Goal: Find specific page/section: Find specific page/section

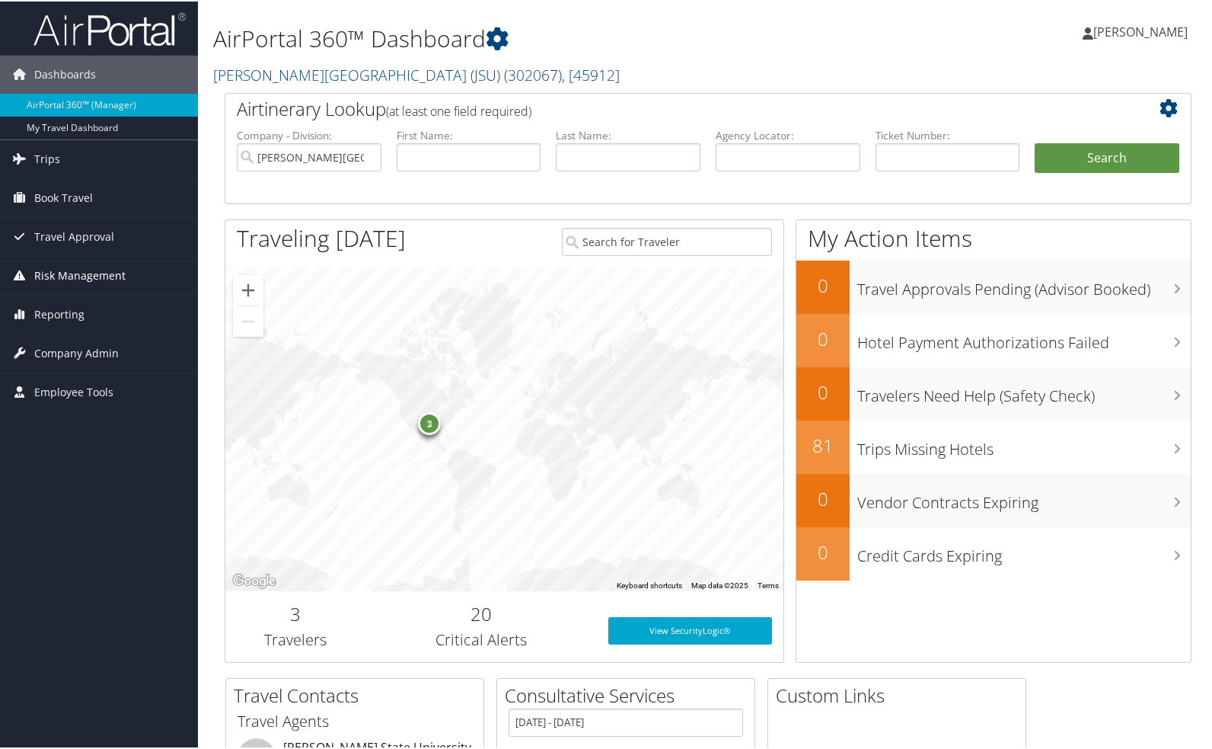
click at [49, 272] on span "Risk Management" at bounding box center [79, 274] width 91 height 38
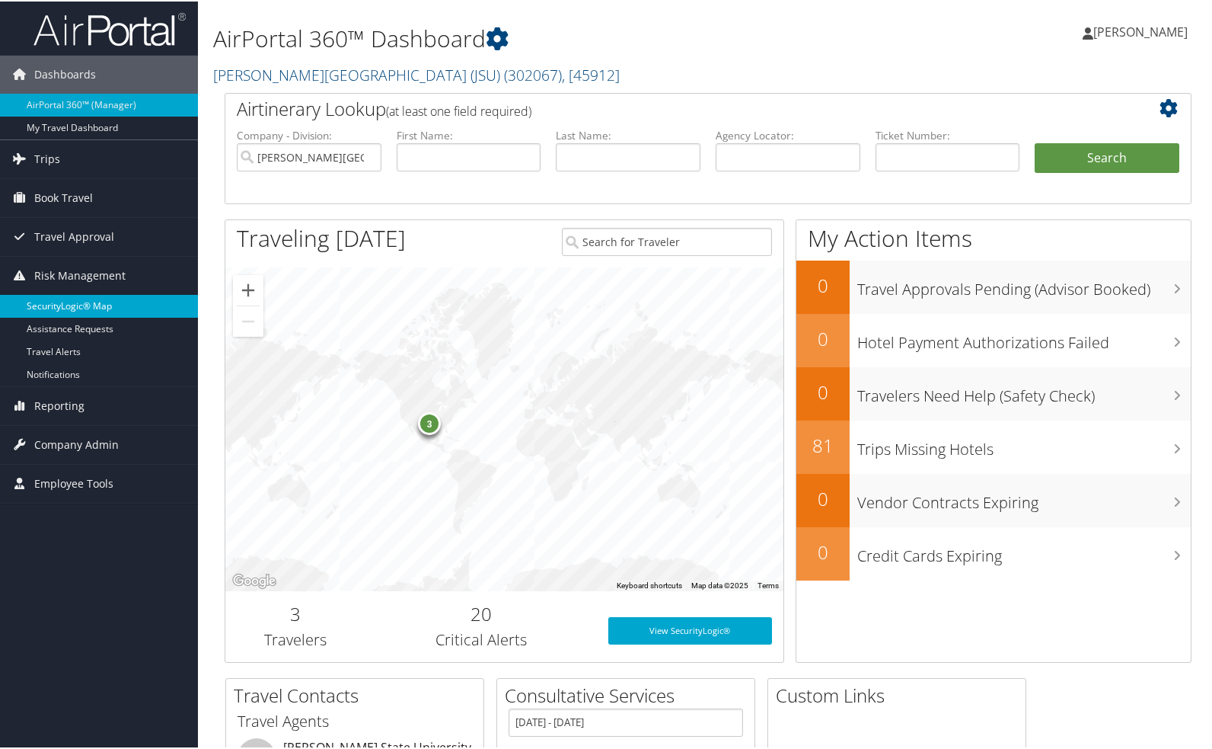
click at [71, 305] on link "SecurityLogic® Map" at bounding box center [99, 304] width 198 height 23
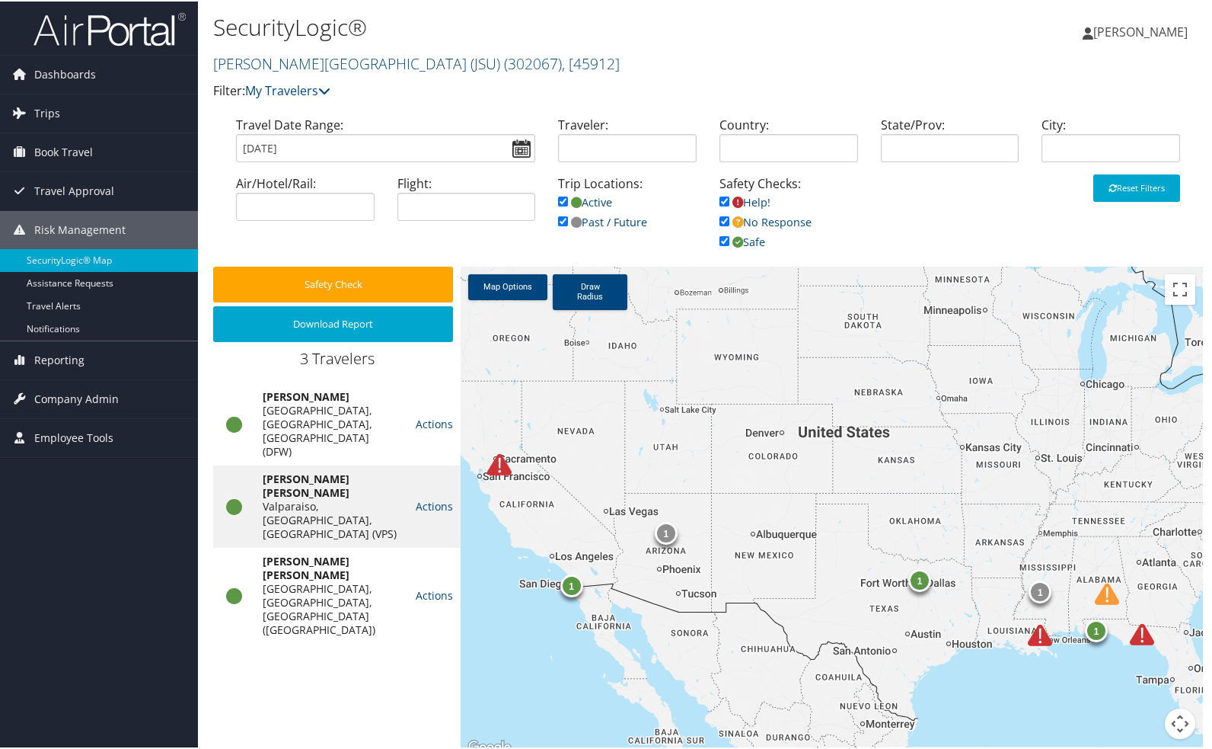
drag, startPoint x: 720, startPoint y: 407, endPoint x: 724, endPoint y: 484, distance: 77.1
click at [724, 484] on div "1 1 1 1 1" at bounding box center [832, 510] width 742 height 490
click at [489, 471] on img at bounding box center [499, 463] width 24 height 24
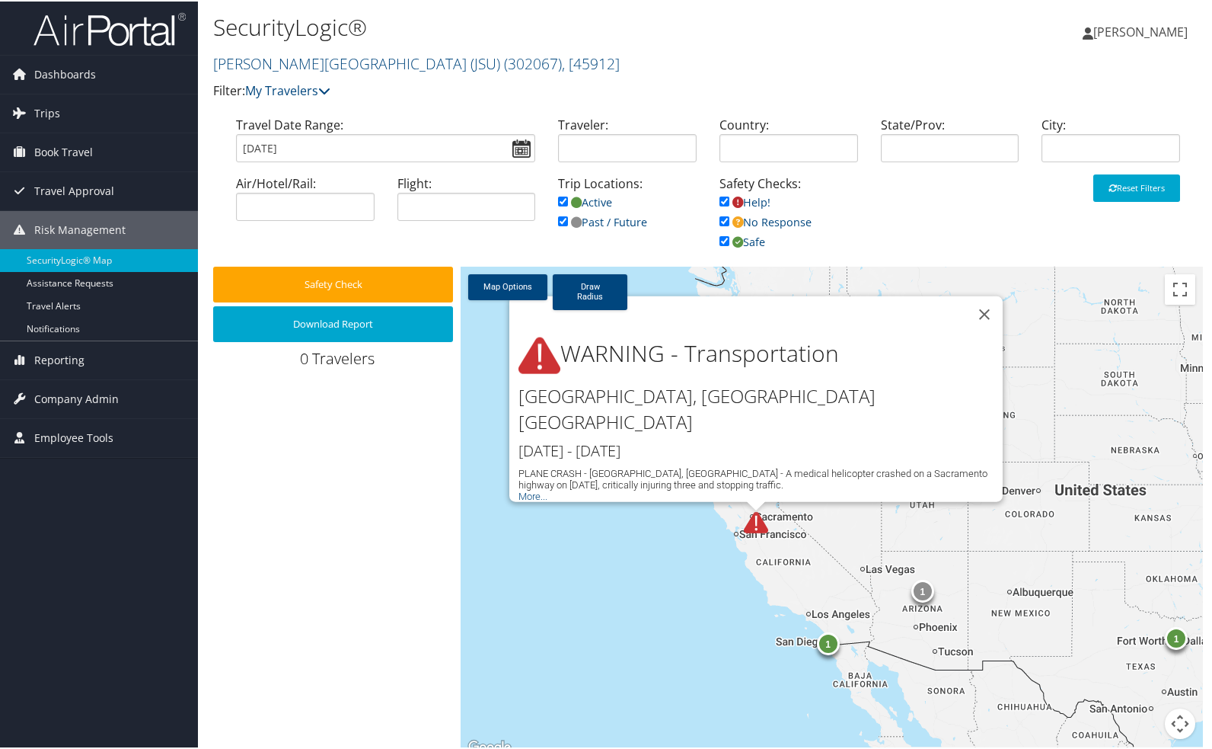
click at [979, 327] on button "Close" at bounding box center [984, 313] width 37 height 37
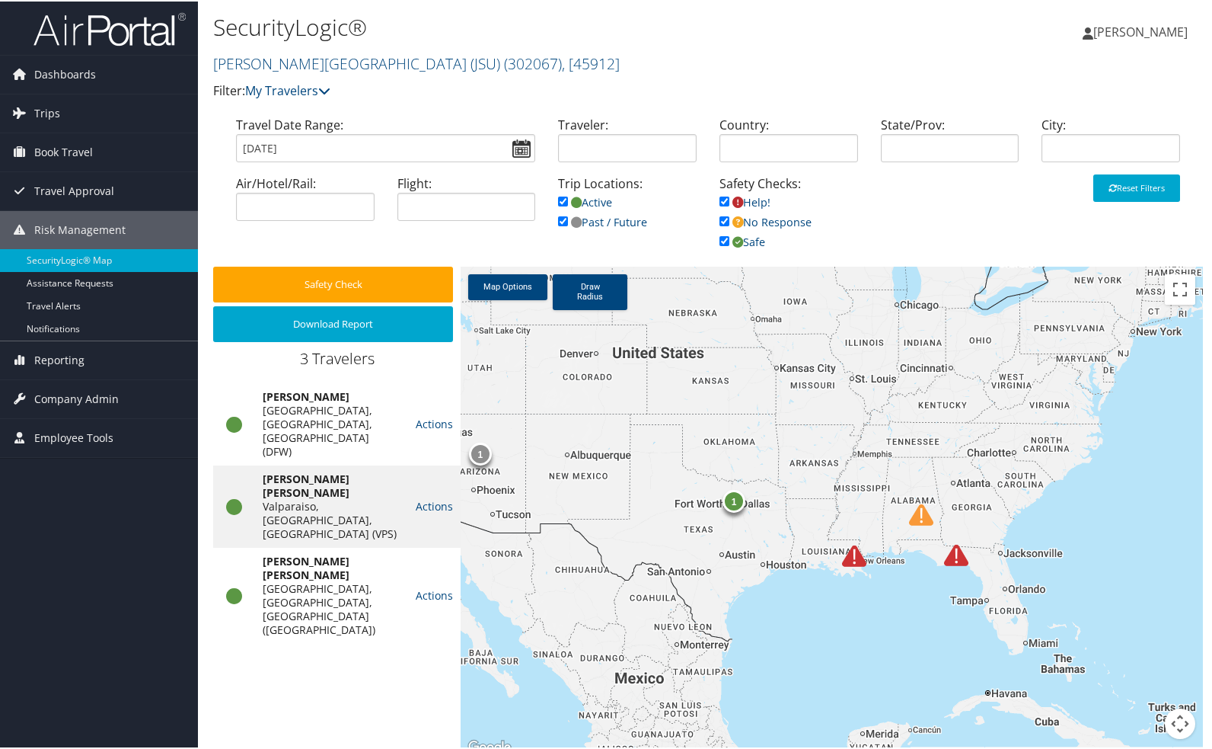
drag, startPoint x: 1095, startPoint y: 426, endPoint x: 650, endPoint y: 289, distance: 465.4
click at [650, 289] on div "1 1 1" at bounding box center [832, 510] width 742 height 490
click at [849, 559] on img at bounding box center [854, 554] width 24 height 24
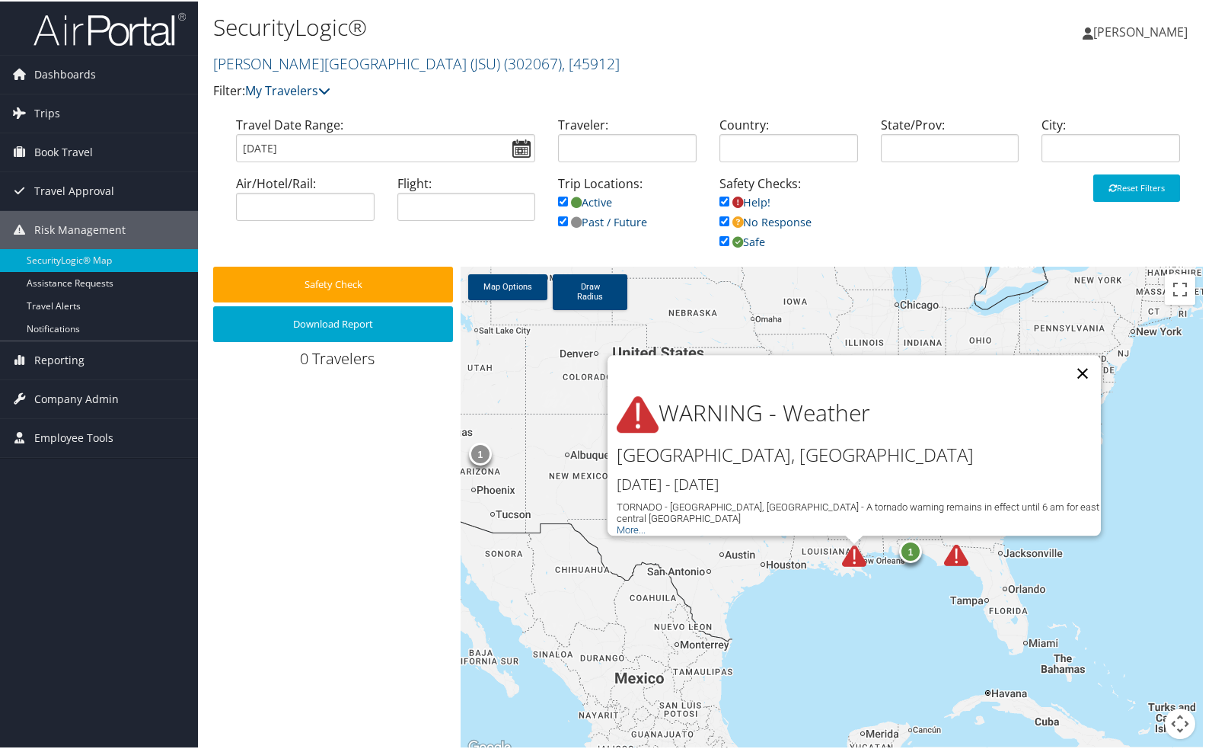
click at [1085, 364] on button "Close" at bounding box center [1083, 371] width 37 height 37
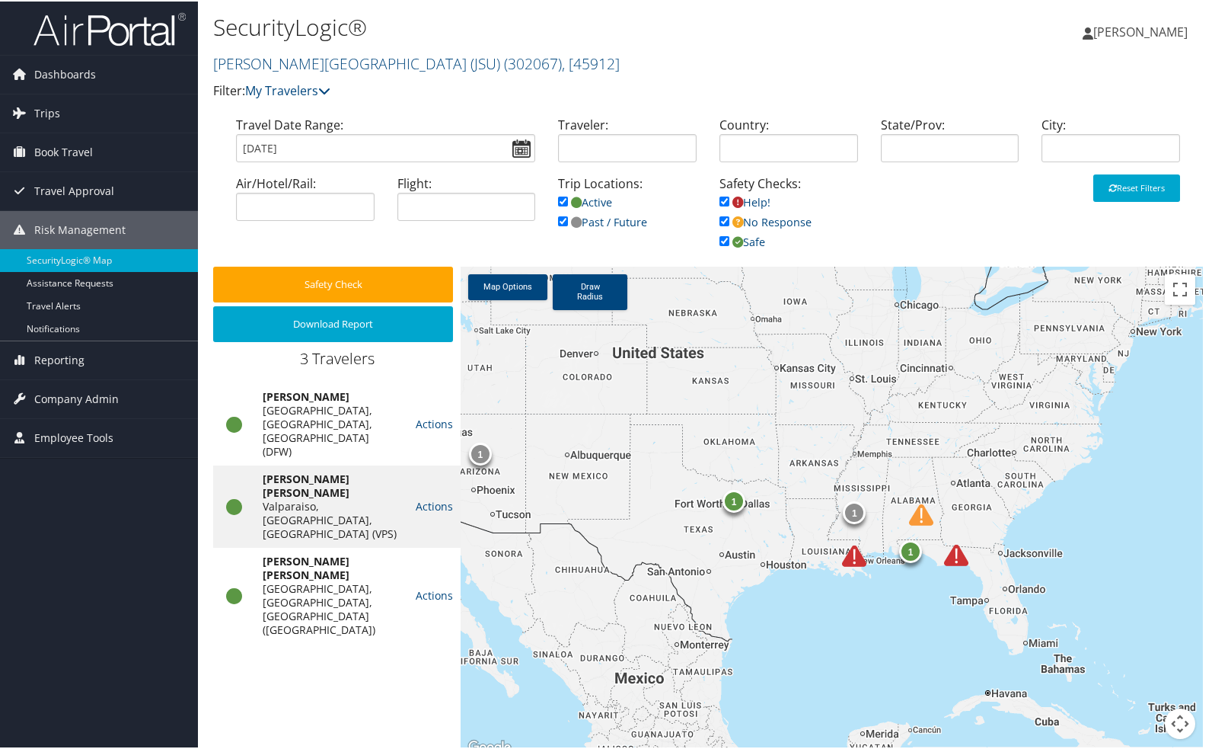
click at [923, 516] on img at bounding box center [921, 513] width 24 height 24
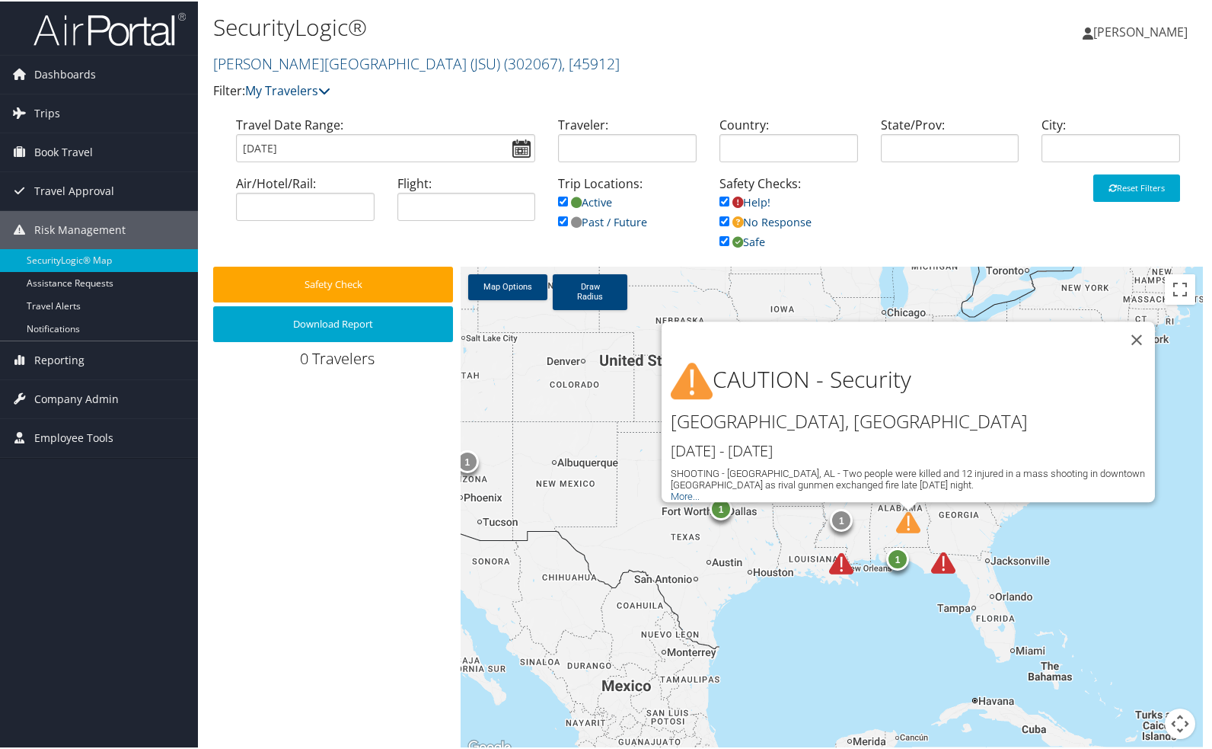
click at [934, 564] on img at bounding box center [943, 561] width 24 height 24
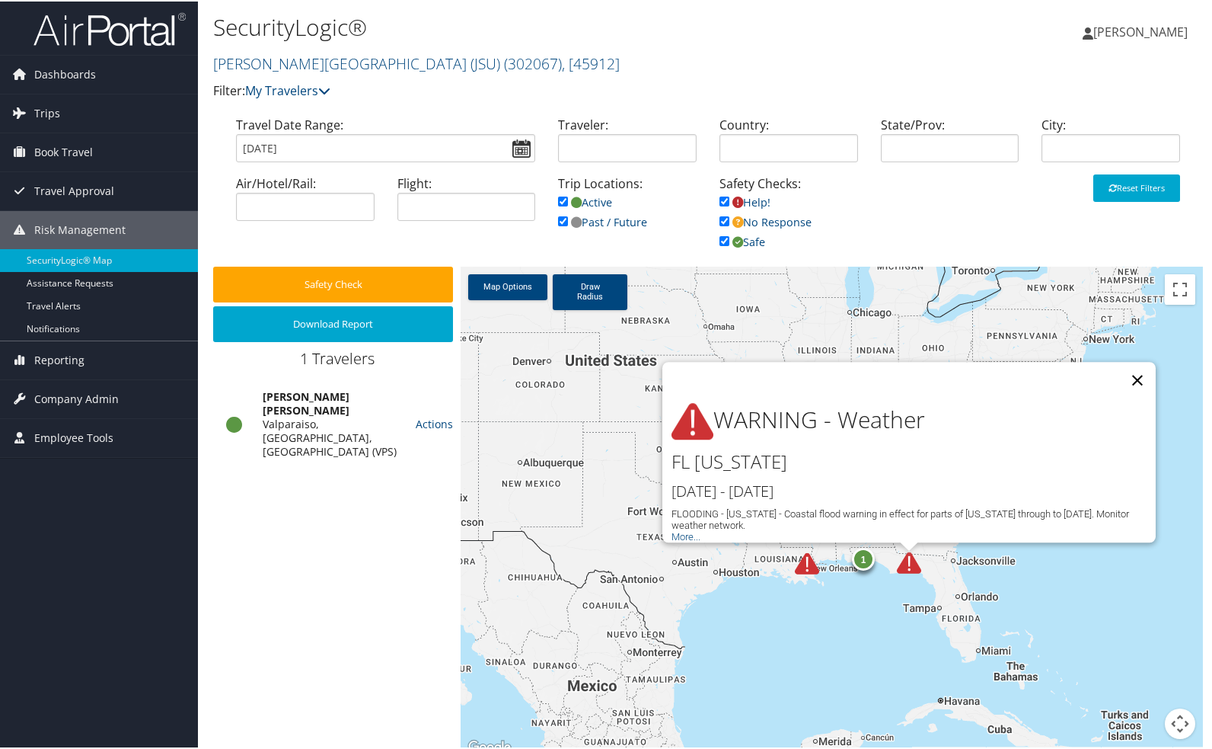
click at [1123, 364] on button "Close" at bounding box center [1137, 378] width 37 height 37
